Goal: Task Accomplishment & Management: Manage account settings

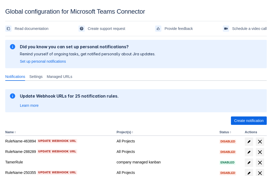
click at [249, 120] on span "Create notification" at bounding box center [249, 120] width 30 height 8
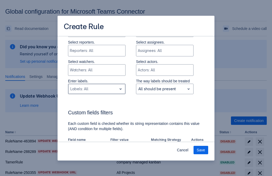
click at [97, 86] on div "Scrollable content" at bounding box center [92, 89] width 44 height 6
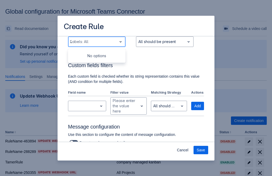
type input "251863_label"
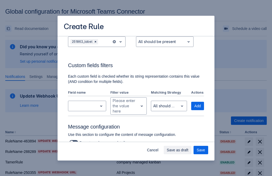
scroll to position [343, 0]
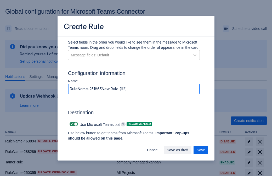
type input "RuleName-251863New Rule (62)"
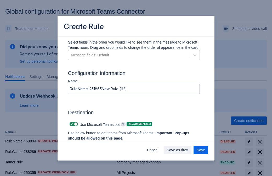
click at [71, 124] on span "Scrollable content" at bounding box center [72, 124] width 4 height 4
click at [71, 124] on input "Scrollable content" at bounding box center [71, 123] width 3 height 3
checkbox input "false"
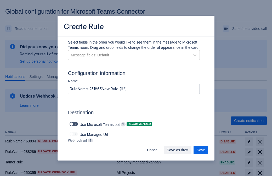
type input "https://prod-172.westeurope.logic.azure.com:443/workflows/ae977bb6ae334c9d95dfe…"
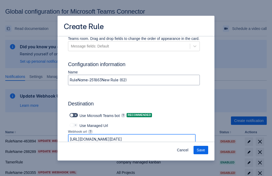
click at [201, 150] on span "Save" at bounding box center [201, 149] width 8 height 8
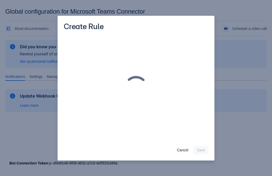
scroll to position [0, 0]
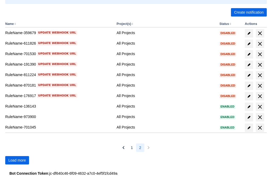
click at [17, 160] on span "Load more" at bounding box center [17, 160] width 18 height 8
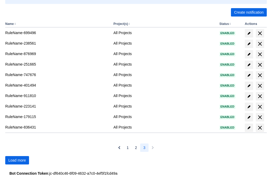
click at [17, 160] on span "Load more" at bounding box center [17, 160] width 18 height 8
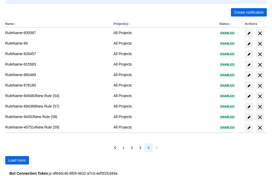
click at [17, 160] on span "Load more" at bounding box center [17, 160] width 18 height 8
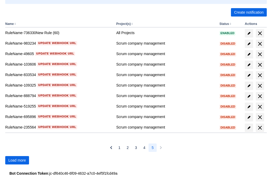
click at [17, 160] on span "Load more" at bounding box center [17, 160] width 18 height 8
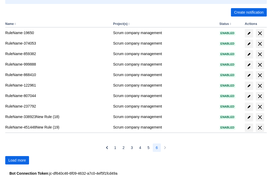
click at [17, 160] on span "Load more" at bounding box center [17, 160] width 18 height 8
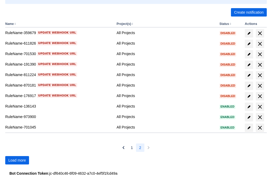
click at [17, 160] on span "Load more" at bounding box center [17, 160] width 18 height 8
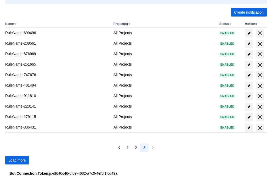
click at [17, 160] on span "Load more" at bounding box center [17, 160] width 18 height 8
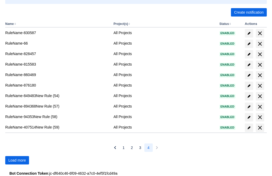
click at [17, 160] on span "Load more" at bounding box center [17, 160] width 18 height 8
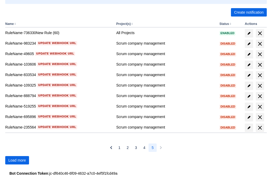
click at [17, 160] on span "Load more" at bounding box center [17, 160] width 18 height 8
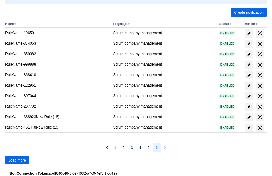
click at [17, 160] on span "Load more" at bounding box center [17, 160] width 18 height 8
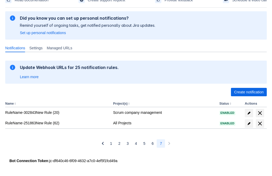
click at [260, 123] on span "delete" at bounding box center [260, 123] width 6 height 6
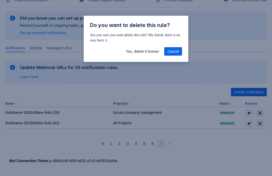
click at [142, 51] on span "Yes, delete it forever" at bounding box center [142, 51] width 33 height 8
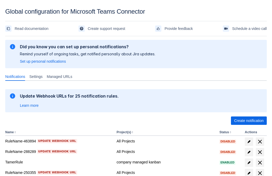
click at [249, 120] on span "Create notification" at bounding box center [249, 120] width 30 height 8
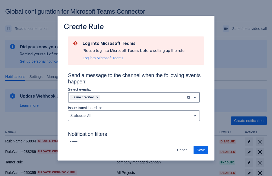
click at [134, 97] on div "Scrollable content" at bounding box center [142, 97] width 83 height 6
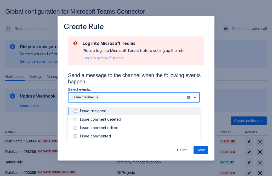
scroll to position [56, 0]
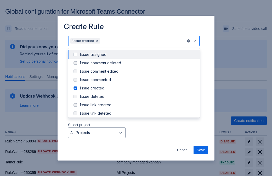
click at [138, 88] on div "Issue created" at bounding box center [138, 87] width 117 height 5
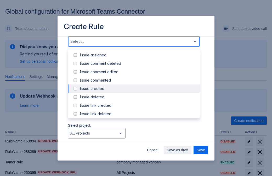
click at [138, 136] on div "Issue updated" at bounding box center [138, 138] width 117 height 5
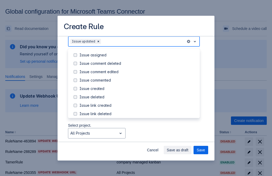
scroll to position [55, 0]
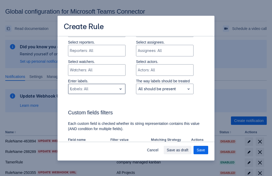
type input "683995_label"
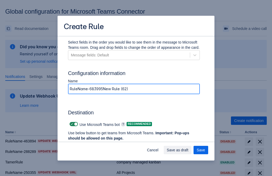
type input "RuleName-683995New Rule (62)"
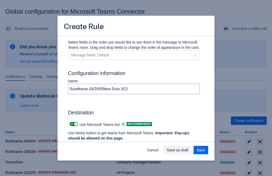
click at [71, 124] on span "Scrollable content" at bounding box center [72, 124] width 4 height 4
click at [71, 124] on input "Scrollable content" at bounding box center [71, 123] width 3 height 3
checkbox input "false"
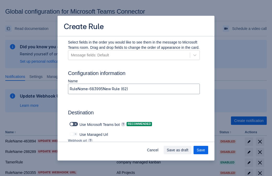
type input "https://prod-112.westeurope.logic.azure.com:443/workflows/bae959254738451b85002…"
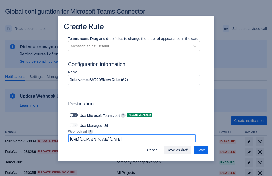
click at [189, 150] on span "Save as draft" at bounding box center [178, 149] width 22 height 8
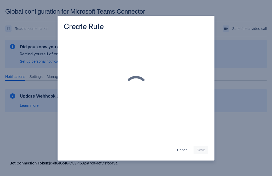
scroll to position [0, 0]
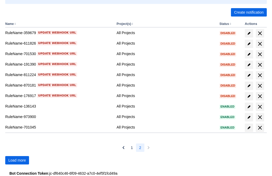
click at [17, 160] on span "Load more" at bounding box center [17, 160] width 18 height 8
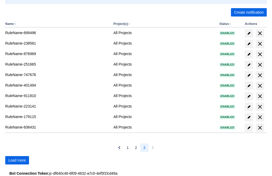
click at [17, 160] on span "Load more" at bounding box center [17, 160] width 18 height 8
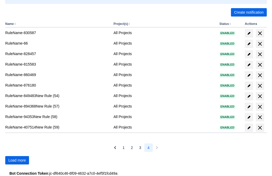
click at [17, 160] on span "Load more" at bounding box center [17, 160] width 18 height 8
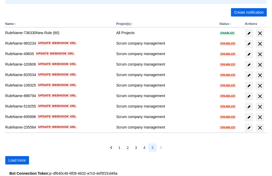
click at [17, 160] on span "Load more" at bounding box center [17, 160] width 18 height 8
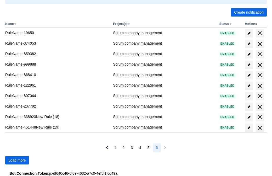
click at [17, 160] on span "Load more" at bounding box center [17, 160] width 18 height 8
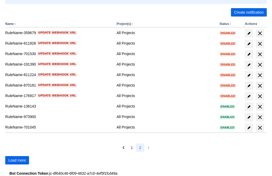
click at [17, 160] on span "Load more" at bounding box center [17, 160] width 18 height 8
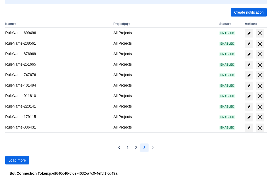
click at [17, 160] on span "Load more" at bounding box center [17, 160] width 18 height 8
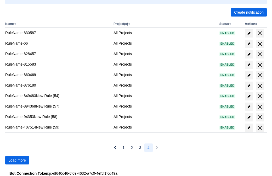
click at [17, 160] on span "Load more" at bounding box center [17, 160] width 18 height 8
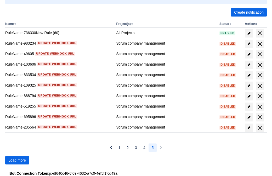
click at [17, 160] on span "Load more" at bounding box center [17, 160] width 18 height 8
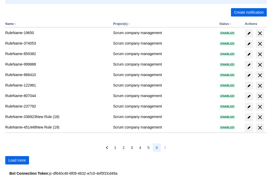
click at [17, 160] on span "Load more" at bounding box center [17, 160] width 18 height 8
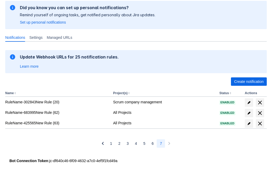
click at [260, 113] on span "delete" at bounding box center [260, 113] width 6 height 6
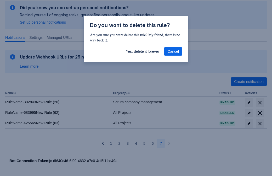
click at [142, 51] on span "Yes, delete it forever" at bounding box center [142, 51] width 33 height 8
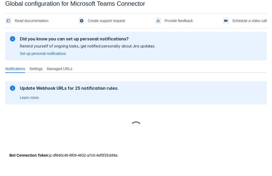
scroll to position [8, 0]
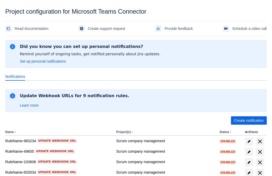
click at [249, 120] on span "Create notification" at bounding box center [249, 120] width 30 height 8
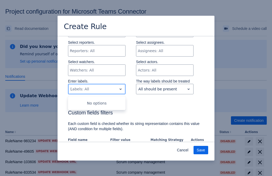
type input "150375_label"
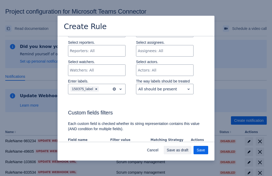
scroll to position [319, 0]
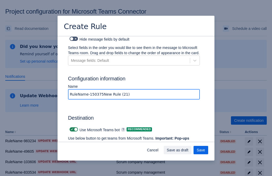
type input "RuleName-150375New Rule (21)"
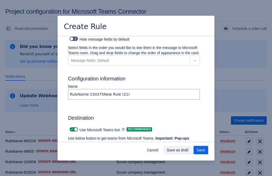
click at [71, 127] on span at bounding box center [72, 129] width 4 height 4
click at [71, 128] on input "checkbox" at bounding box center [71, 129] width 3 height 3
checkbox input "false"
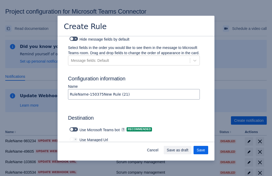
type input "https://prod-103.westeurope.logic.azure.com:443/workflows/562279af401f414e8dae6…"
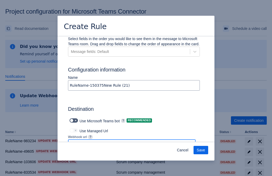
click at [201, 150] on span "Save" at bounding box center [201, 150] width 8 height 8
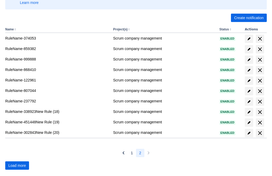
click at [17, 165] on span "Load more" at bounding box center [17, 165] width 18 height 8
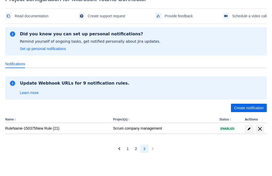
scroll to position [13, 0]
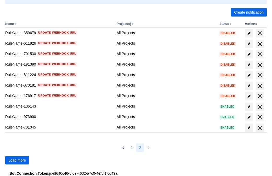
click at [17, 160] on span "Load more" at bounding box center [17, 160] width 18 height 8
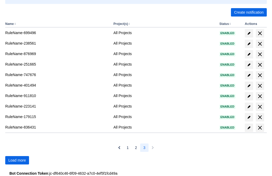
click at [17, 160] on span "Load more" at bounding box center [17, 160] width 18 height 8
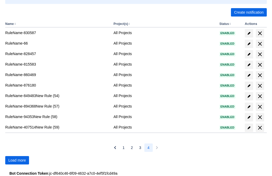
click at [17, 160] on span "Load more" at bounding box center [17, 160] width 18 height 8
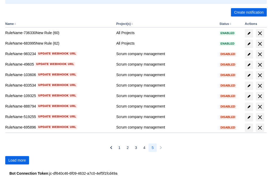
click at [17, 160] on span "Load more" at bounding box center [17, 160] width 18 height 8
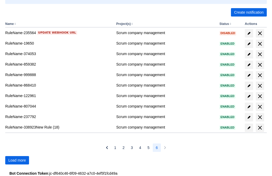
click at [17, 160] on span "Load more" at bounding box center [17, 160] width 18 height 8
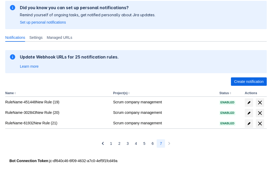
scroll to position [39, 0]
